Goal: Find specific page/section: Find specific page/section

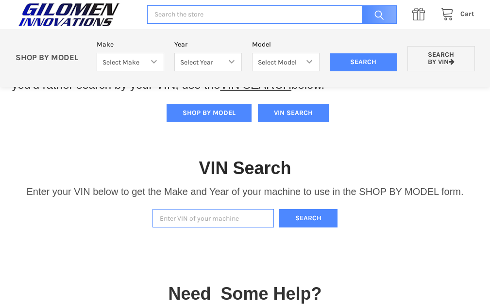
scroll to position [57, 0]
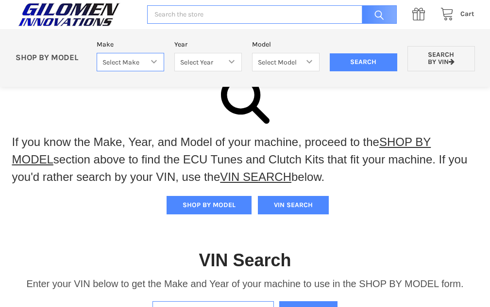
click at [142, 68] on select "Select Make Bobcat UTV Gravely UTV ACE 900 RANGER 570 Ranger 700 / 800 RANGER 9…" at bounding box center [130, 62] width 67 height 19
click at [197, 63] on select "Select Year" at bounding box center [207, 62] width 67 height 19
click at [149, 56] on select "Select Make Bobcat UTV Gravely UTV ACE 900 RANGER 570 Ranger 700 / 800 RANGER 9…" at bounding box center [130, 62] width 67 height 19
select select "330"
click at [97, 53] on select "Select Make Bobcat UTV Gravely UTV ACE 900 RANGER 570 Ranger 700 / 800 RANGER 9…" at bounding box center [130, 62] width 67 height 19
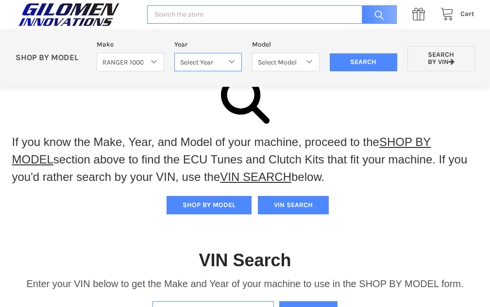
click at [222, 60] on select "Select Year 2017 2018 2019 2020 2021 2022 2023 2024 2025" at bounding box center [207, 62] width 67 height 19
select select "493"
click at [174, 53] on select "Select Year 2017 2018 2019 2020 2021 2022 2023 2024 2025" at bounding box center [207, 62] width 67 height 19
click at [279, 64] on select "Select Model Ranger 1000 Basic 61 HP SOHC Ranger 1000 Crew Basic 61 HP SOHC Ran…" at bounding box center [285, 62] width 67 height 19
select select "498"
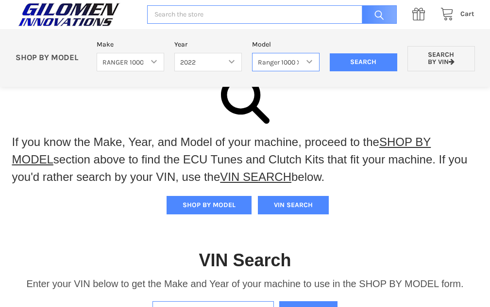
click at [252, 53] on select "Select Model Ranger 1000 Basic 61 HP SOHC Ranger 1000 Crew Basic 61 HP SOHC Ran…" at bounding box center [285, 62] width 67 height 19
click at [346, 63] on input "Search" at bounding box center [363, 62] width 67 height 18
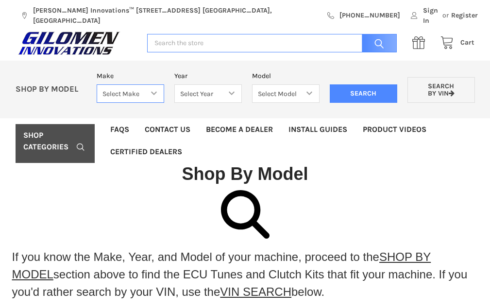
click at [151, 90] on select "Select Make Bobcat UTV Gravely UTV ACE 900 RANGER 570 Ranger 700 / 800 RANGER 9…" at bounding box center [130, 93] width 67 height 19
click at [67, 190] on div at bounding box center [245, 214] width 490 height 49
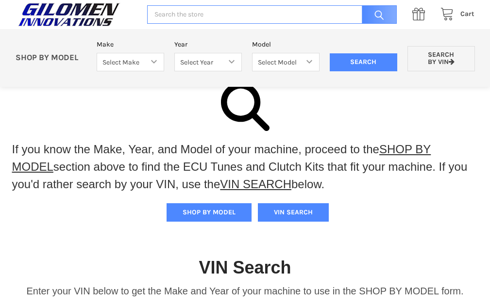
scroll to position [97, 0]
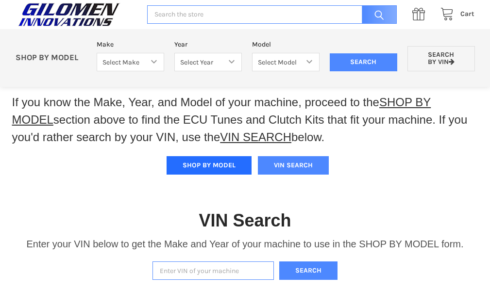
click at [188, 156] on button "SHOP BY MODEL" at bounding box center [209, 165] width 85 height 18
click at [203, 156] on button "SHOP BY MODEL" at bounding box center [209, 165] width 85 height 18
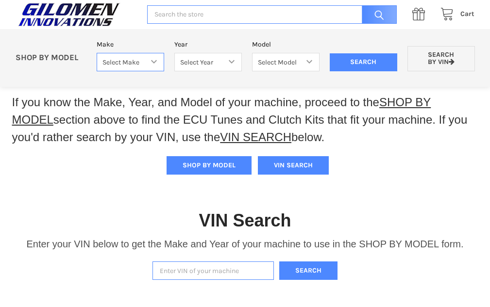
click at [117, 58] on select "Select Make Bobcat UTV Gravely UTV ACE 900 RANGER 570 Ranger 700 / 800 RANGER 9…" at bounding box center [130, 62] width 67 height 19
select select "334"
click at [97, 53] on select "Select Make Bobcat UTV Gravely UTV ACE 900 RANGER 570 Ranger 700 / 800 RANGER 9…" at bounding box center [130, 62] width 67 height 19
click at [206, 66] on select "Select Year [DATE] 2016 2017 2018 2019 2020 2021 2022 2023 2024" at bounding box center [207, 62] width 67 height 19
select select "335"
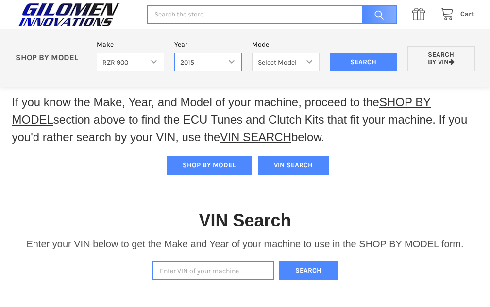
click at [174, 53] on select "Select Year [DATE] 2016 2017 2018 2019 2020 2021 2022 2023 2024" at bounding box center [207, 62] width 67 height 19
click at [298, 63] on select "Select Model RZR 900 50/55 Inch RZR 900 60 Inch RZR 4 900" at bounding box center [285, 62] width 67 height 19
select select "210"
click at [252, 53] on select "Select Model RZR 900 50/55 Inch RZR 900 60 Inch RZR 4 900" at bounding box center [285, 62] width 67 height 19
click at [122, 65] on select "Select Make Bobcat UTV Gravely UTV ACE 900 RANGER 570 Ranger 700 / 800 RANGER 9…" at bounding box center [130, 62] width 67 height 19
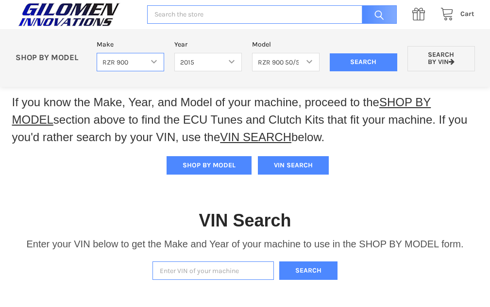
select select "476"
click at [97, 53] on select "Select Make Bobcat UTV Gravely UTV ACE 900 RANGER 570 Ranger 700 / 800 RANGER 9…" at bounding box center [130, 62] width 67 height 19
select select
click at [212, 62] on select "Select Year [DATE]-[DATE]" at bounding box center [207, 62] width 67 height 19
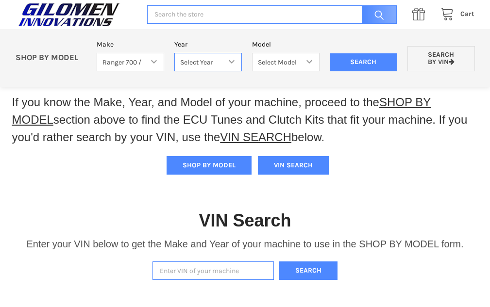
select select "582"
click at [174, 53] on select "Select Year [DATE]-[DATE]" at bounding box center [207, 62] width 67 height 19
click at [284, 63] on select "Select Model [DATE]-[DATE] Ranger 700 / 800 Models" at bounding box center [285, 62] width 67 height 19
select select "477"
click at [252, 53] on select "Select Model [DATE]-[DATE] Ranger 700 / 800 Models" at bounding box center [285, 62] width 67 height 19
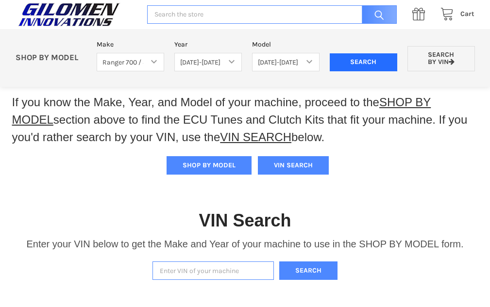
click at [351, 66] on input "Search" at bounding box center [363, 62] width 67 height 18
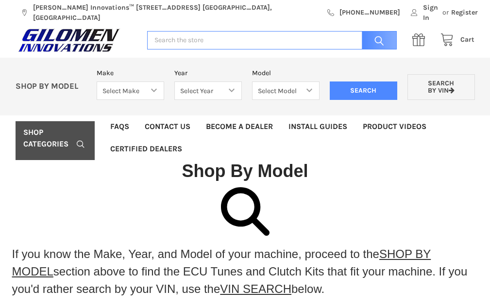
scroll to position [6, 0]
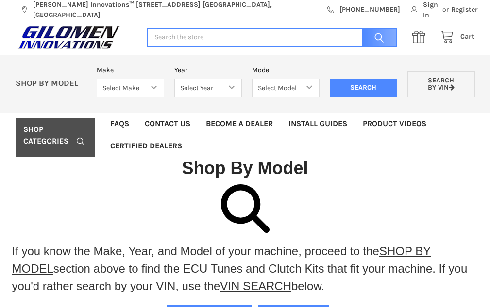
click at [149, 79] on select "Select Make Bobcat UTV Gravely UTV ACE 900 RANGER 570 Ranger 700 / 800 RANGER 9…" at bounding box center [130, 88] width 67 height 19
click at [151, 79] on select "Select Make Bobcat UTV Gravely UTV ACE 900 RANGER 570 Ranger 700 / 800 RANGER 9…" at bounding box center [130, 88] width 67 height 19
click at [320, 165] on h1 "Shop By Model" at bounding box center [245, 168] width 459 height 22
